Goal: Task Accomplishment & Management: Manage account settings

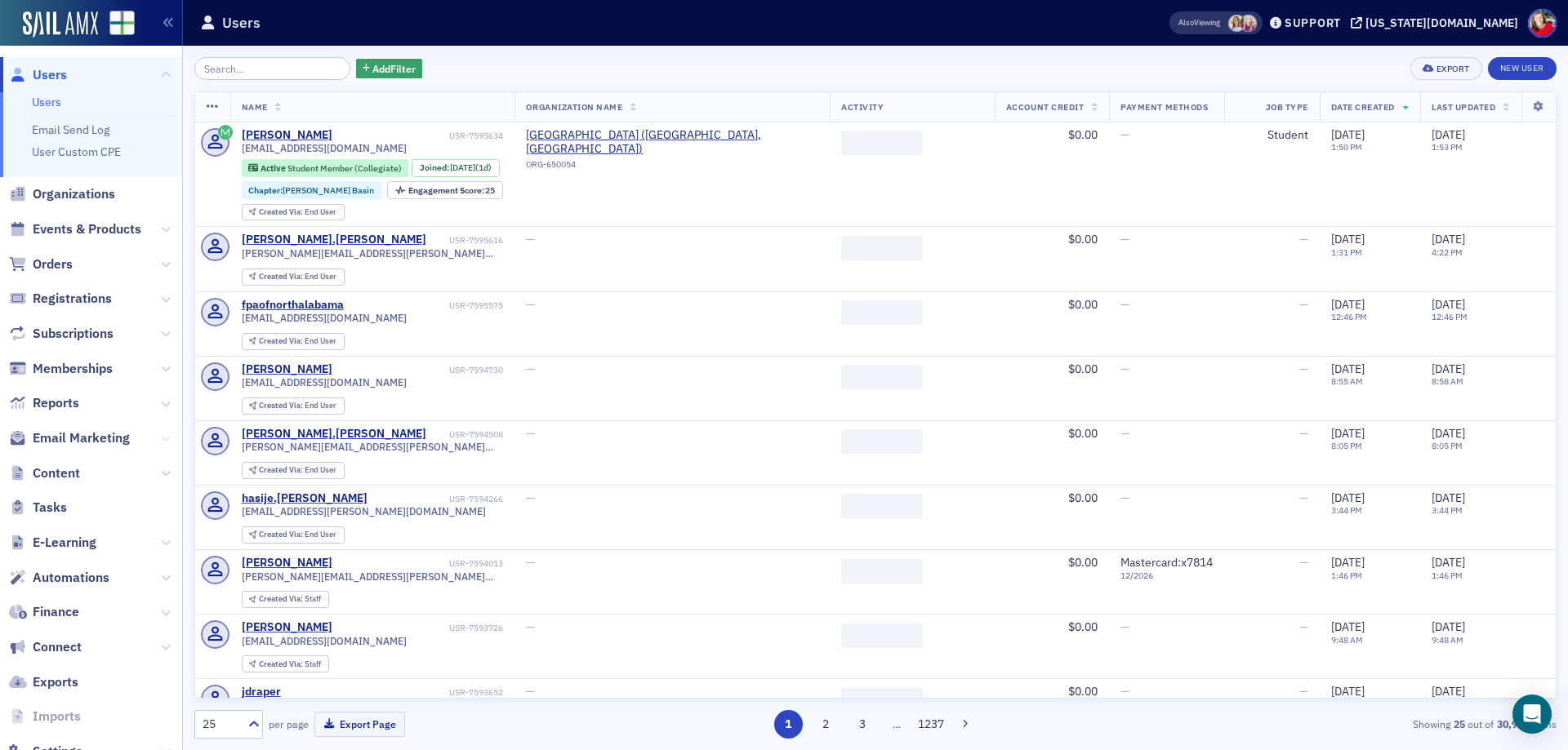
click at [161, 436] on icon at bounding box center [166, 438] width 10 height 10
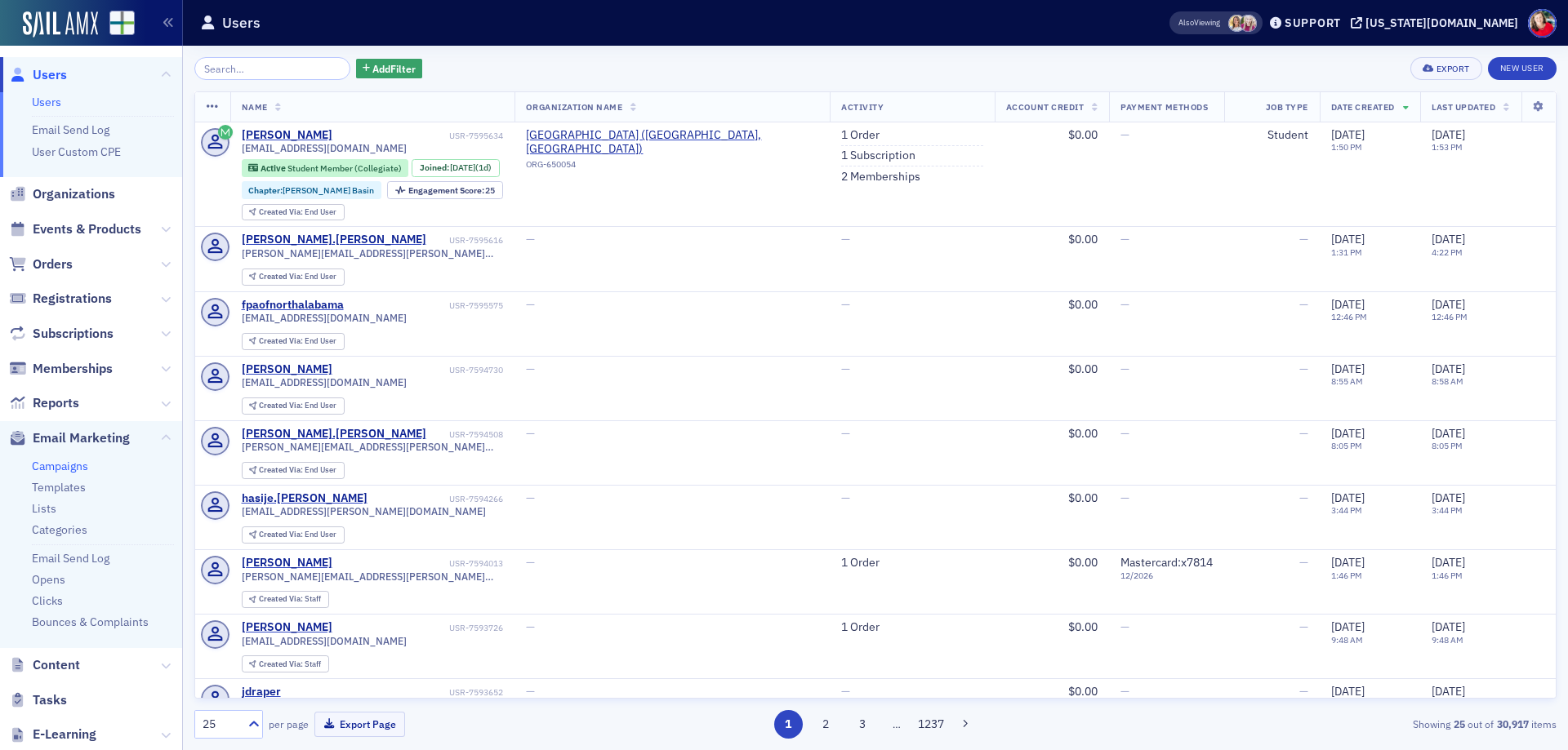
click at [68, 469] on link "Campaigns" at bounding box center [59, 466] width 56 height 15
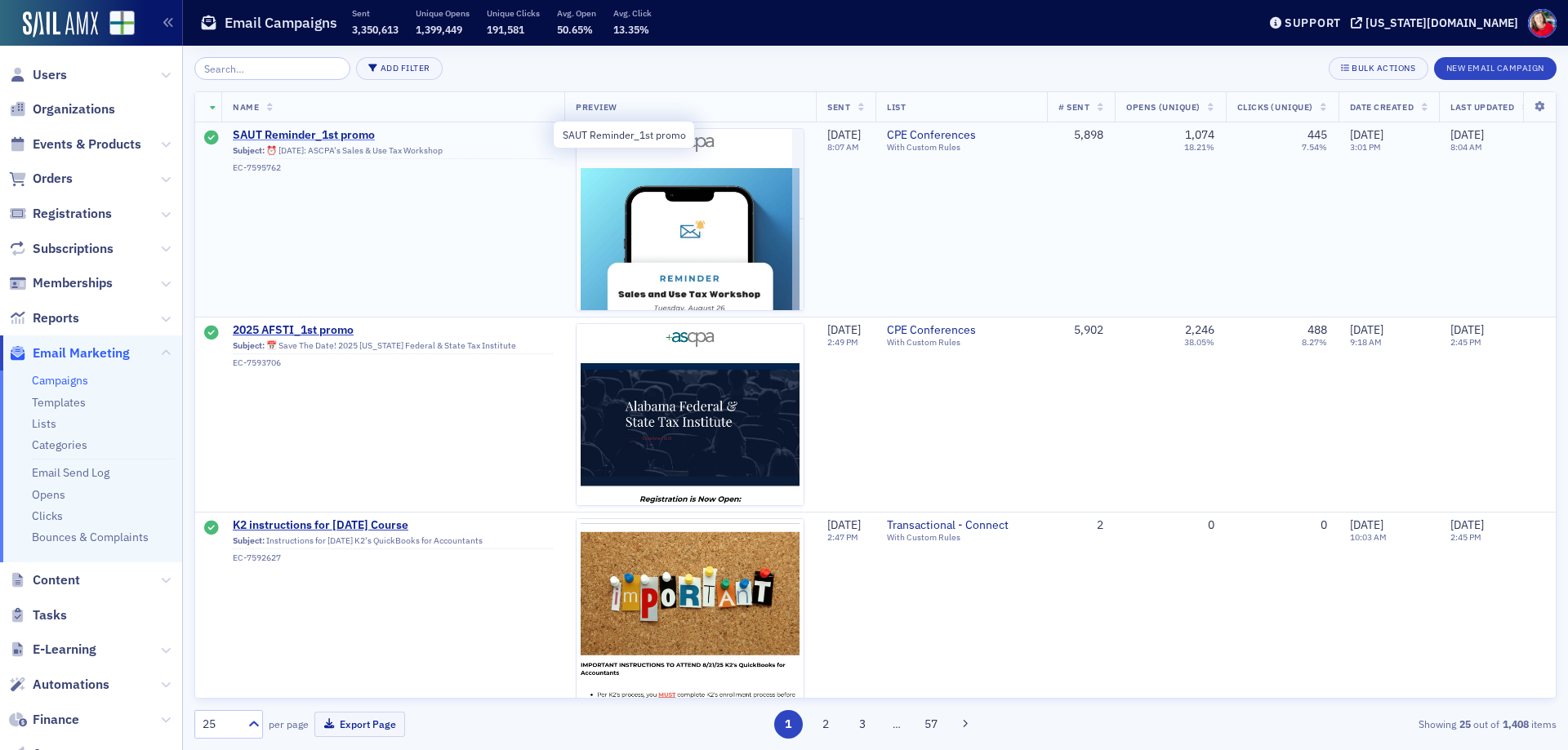
click at [346, 132] on span "SAUT Reminder_1st promo" at bounding box center [393, 135] width 320 height 15
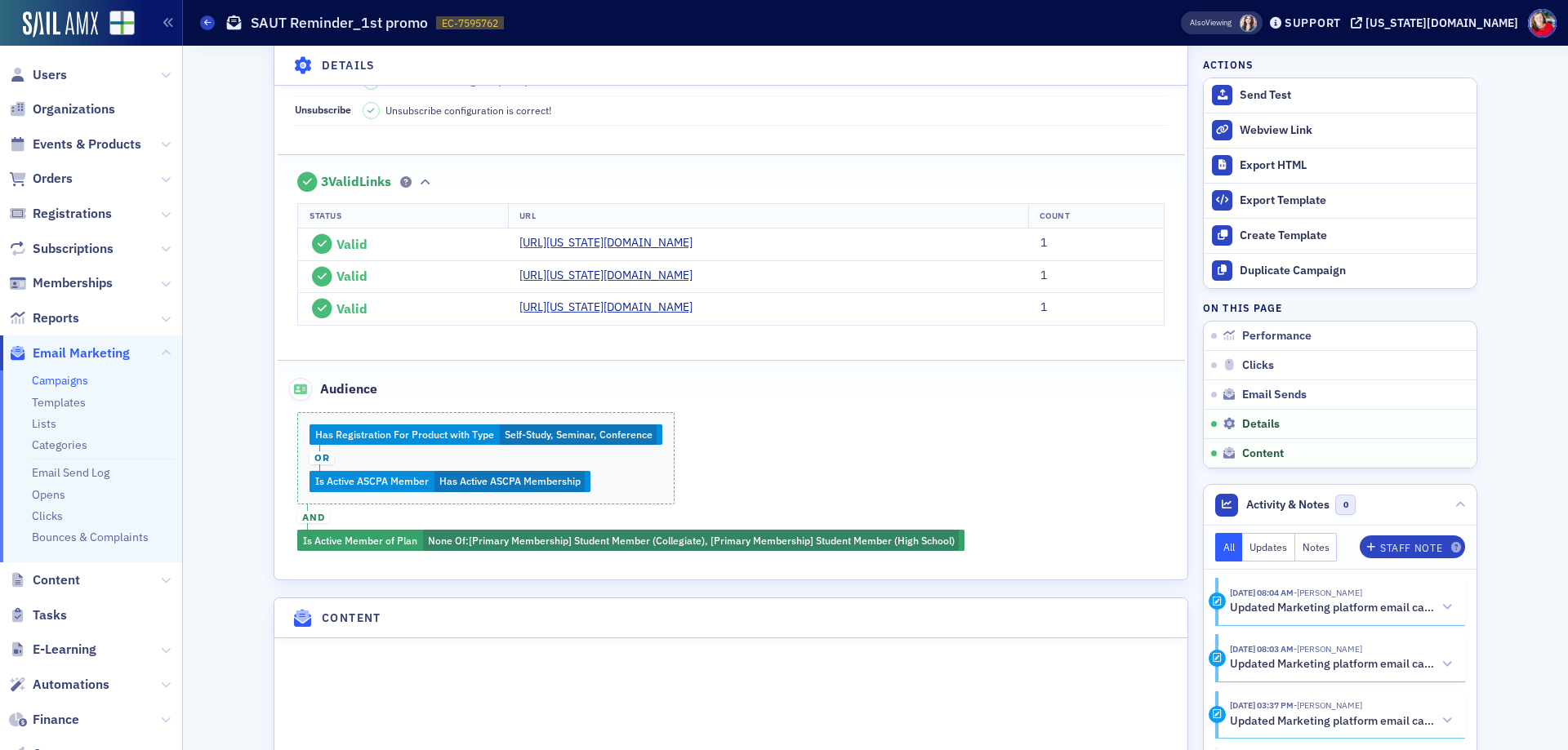
scroll to position [1551, 0]
